Goal: Information Seeking & Learning: Learn about a topic

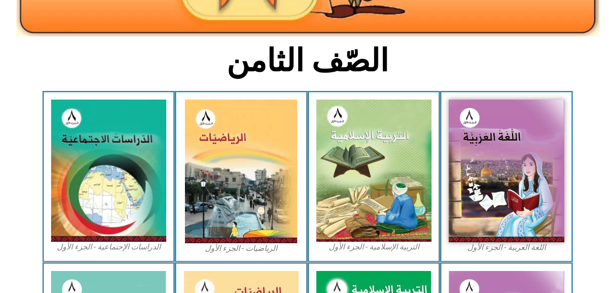
scroll to position [208, 0]
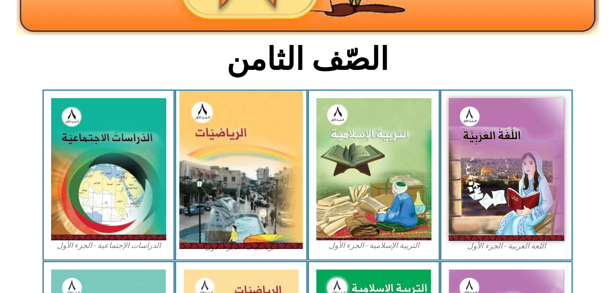
click at [245, 176] on img at bounding box center [242, 170] width 124 height 158
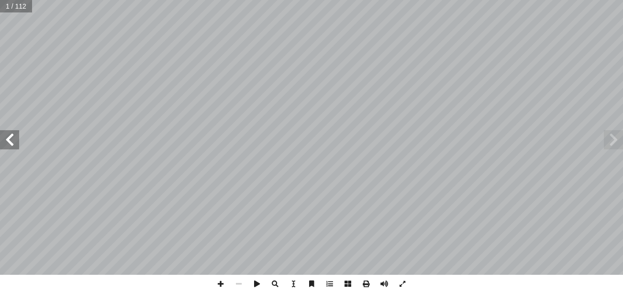
click at [9, 142] on span at bounding box center [9, 139] width 19 height 19
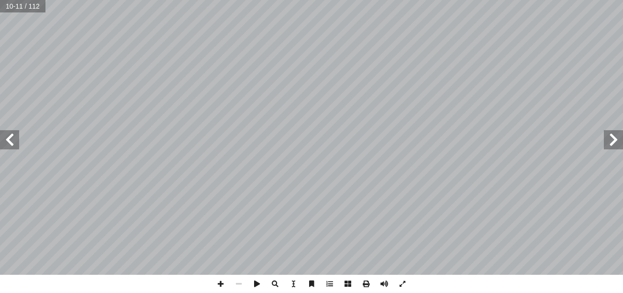
click at [9, 142] on span at bounding box center [9, 139] width 19 height 19
click at [219, 282] on span at bounding box center [220, 283] width 18 height 18
click at [218, 284] on span at bounding box center [220, 283] width 18 height 18
click at [479, 0] on html "الصفحة الرئيسية الصف الأول الصف الثاني الصف الثالث الصف الرابع الصف الخامس الصف…" at bounding box center [311, 43] width 623 height 87
